Goal: Information Seeking & Learning: Learn about a topic

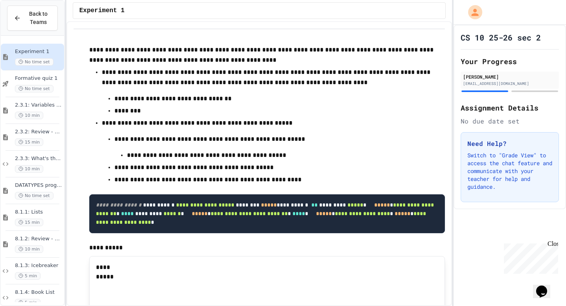
click at [399, 137] on p "**********" at bounding box center [266, 139] width 305 height 10
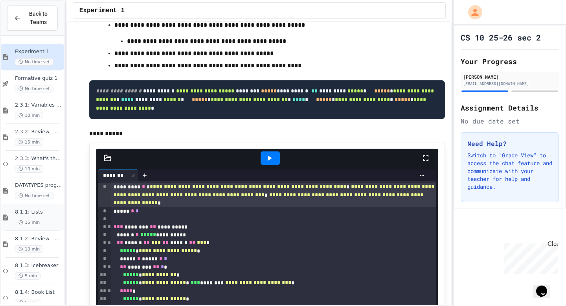
scroll to position [174, 0]
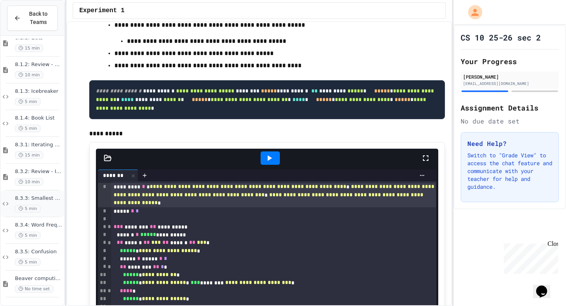
click at [44, 206] on div "5 min" at bounding box center [39, 208] width 48 height 7
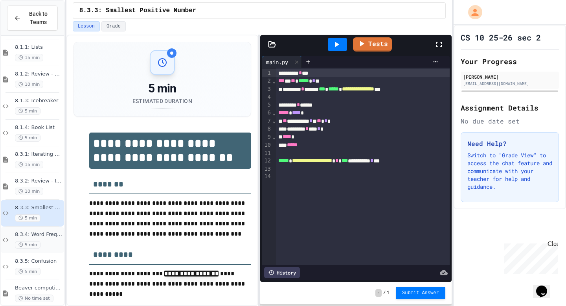
click at [50, 237] on span "8.3.4: Word Frequency" at bounding box center [39, 234] width 48 height 7
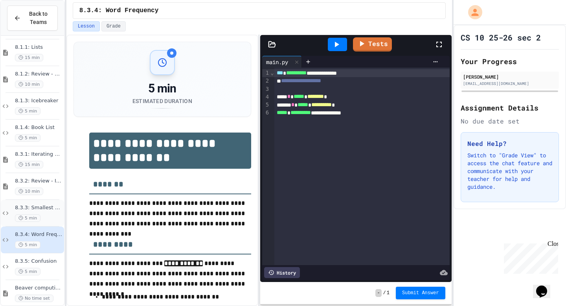
scroll to position [174, 0]
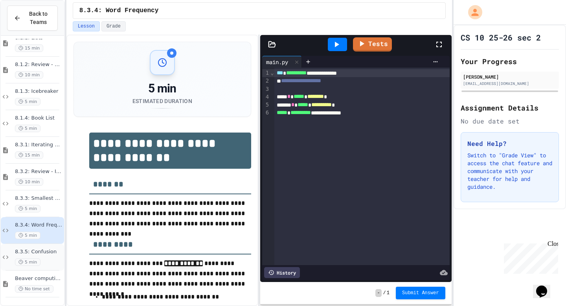
click at [33, 256] on div "8.3.5: Confusion 5 min" at bounding box center [39, 256] width 48 height 17
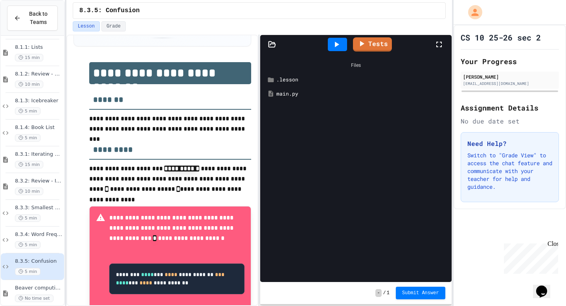
scroll to position [71, 0]
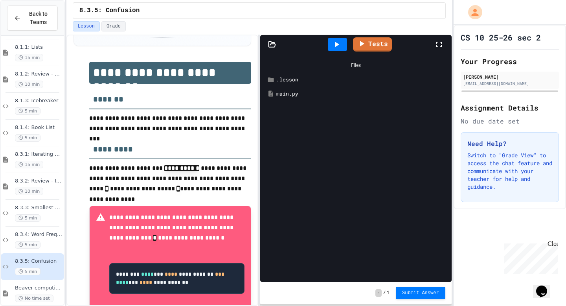
click at [82, 260] on div "**********" at bounding box center [163, 216] width 178 height 324
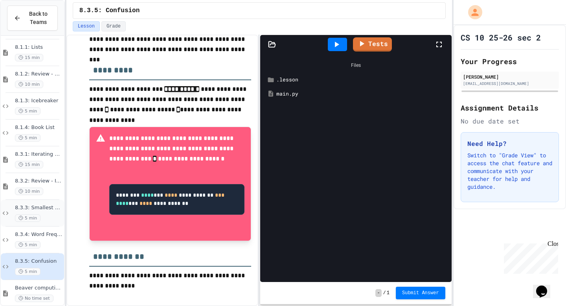
scroll to position [174, 0]
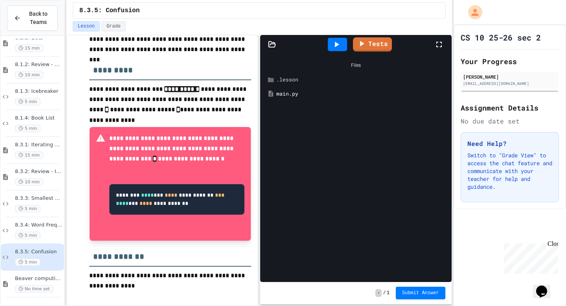
click at [290, 83] on div ".lesson" at bounding box center [361, 80] width 170 height 8
click at [292, 90] on div "instructions.md" at bounding box center [364, 94] width 164 height 8
